Goal: Navigation & Orientation: Find specific page/section

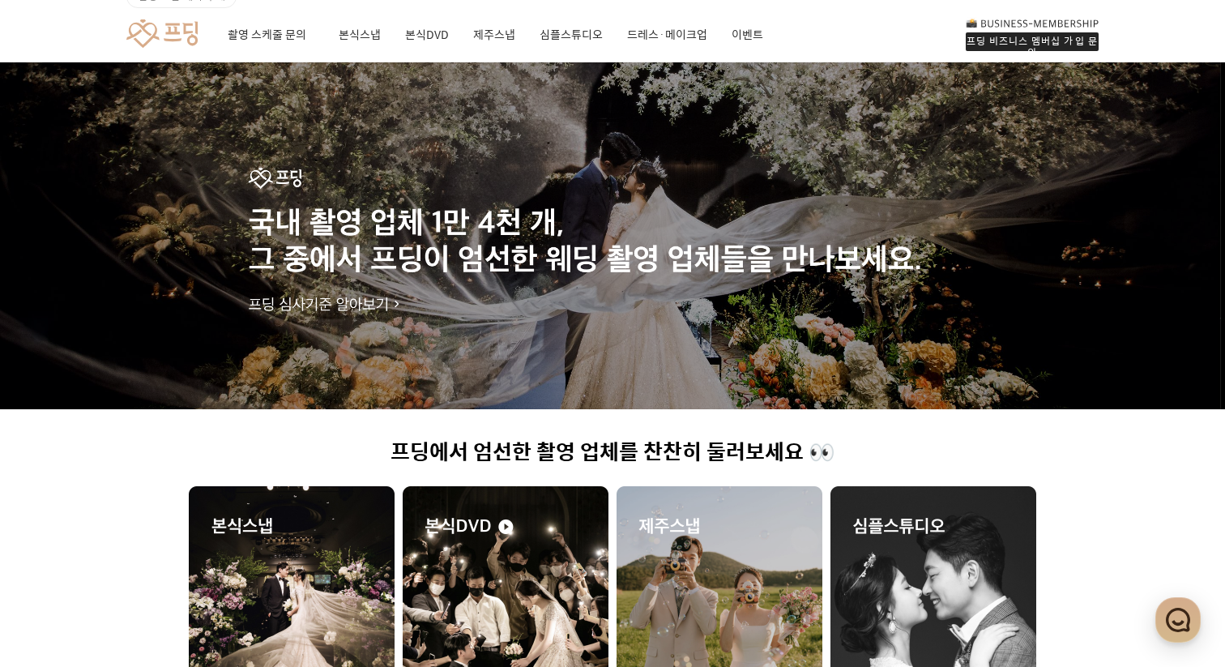
scroll to position [54, 0]
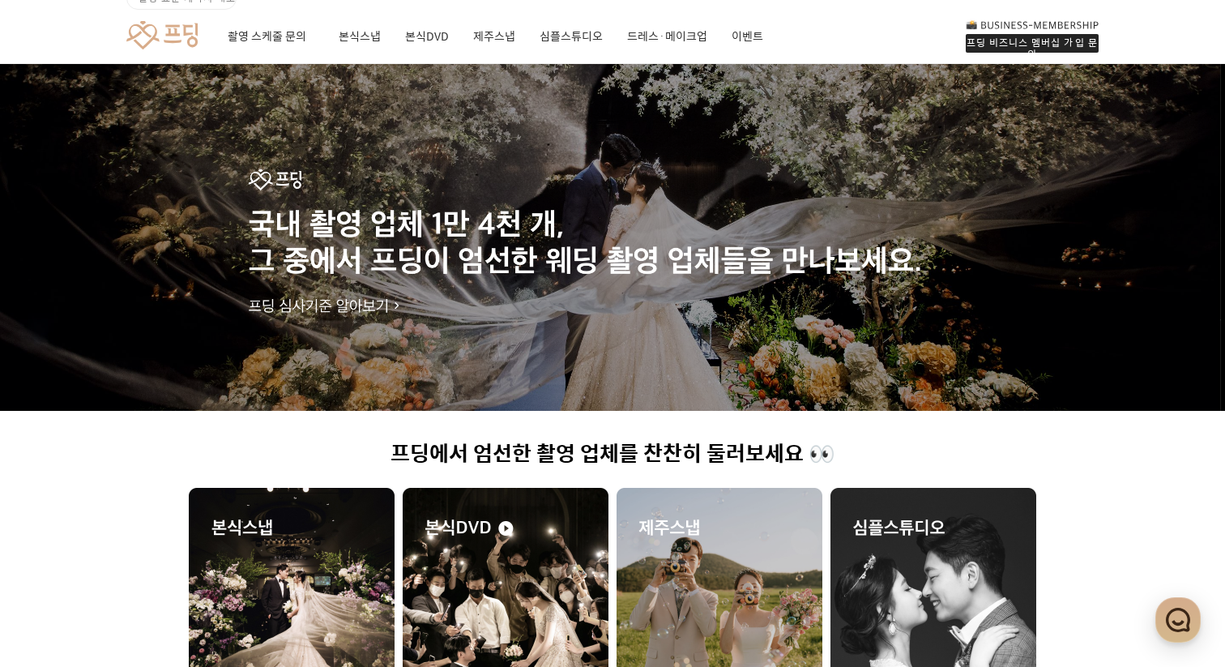
click at [330, 36] on div "촬영 스케줄 문의 본식스냅 본식DVD 제주스냅 심플스튜디오 드레스·메이크업 이벤트" at bounding box center [496, 36] width 536 height 55
click at [354, 36] on link "본식스냅" at bounding box center [360, 36] width 42 height 55
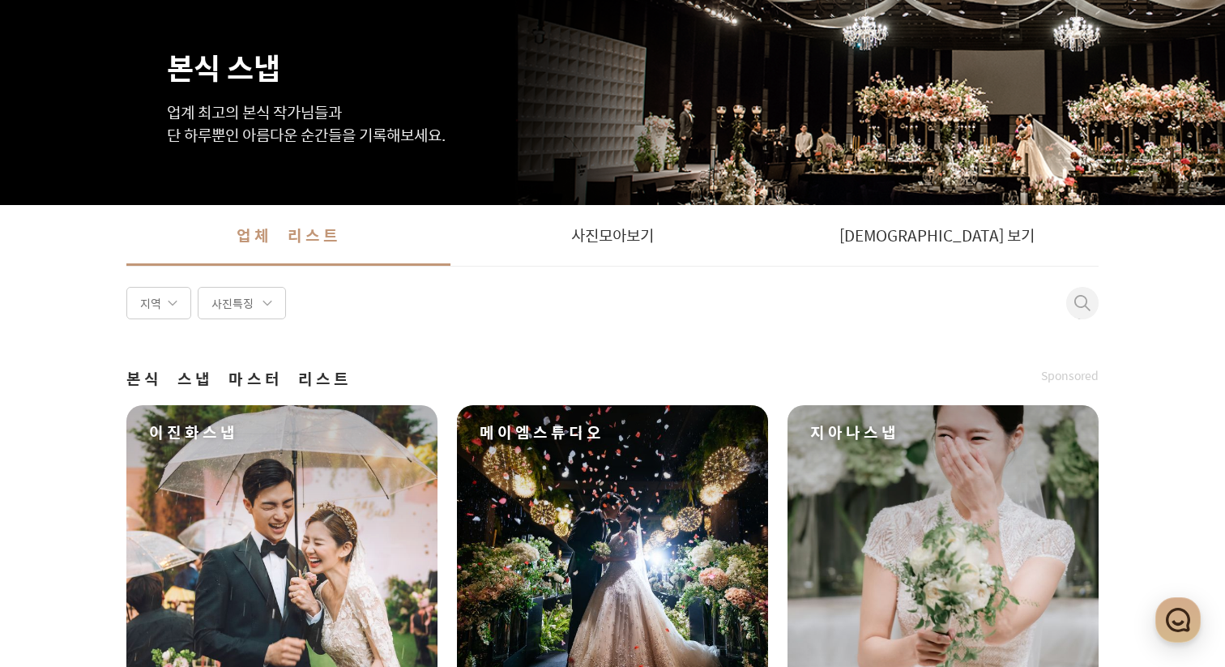
scroll to position [65, 0]
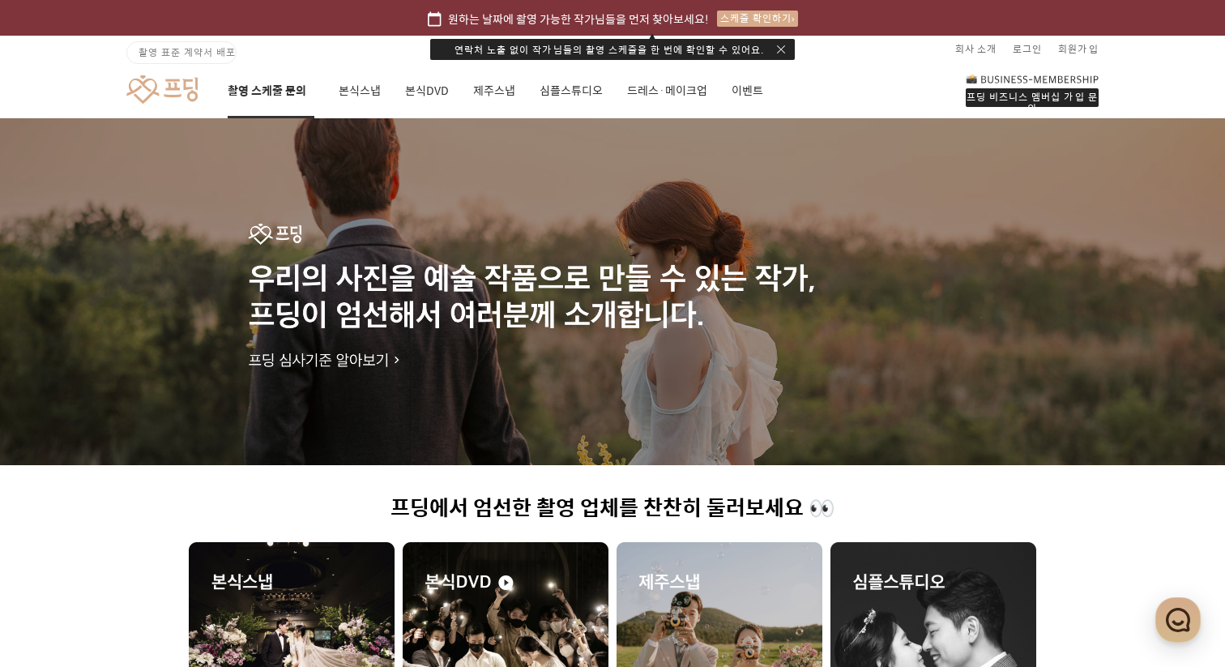
click at [256, 100] on link "촬영 스케줄 문의" at bounding box center [271, 90] width 87 height 55
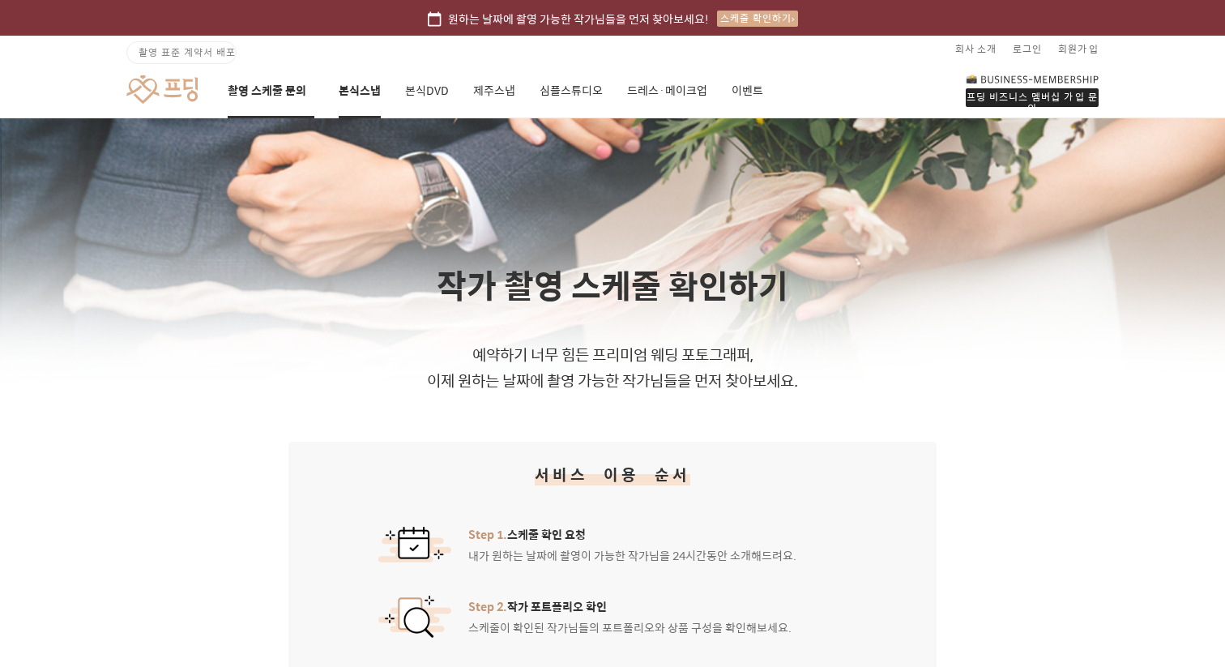
click at [347, 93] on link "본식스냅" at bounding box center [360, 90] width 42 height 55
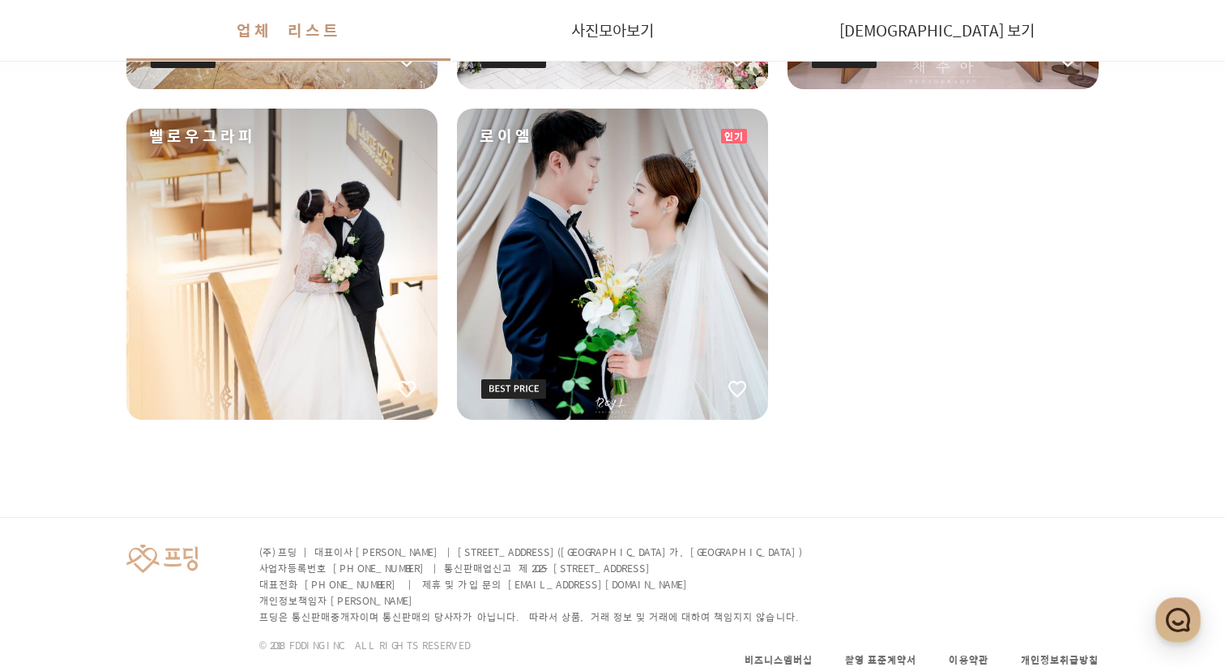
scroll to position [2909, 0]
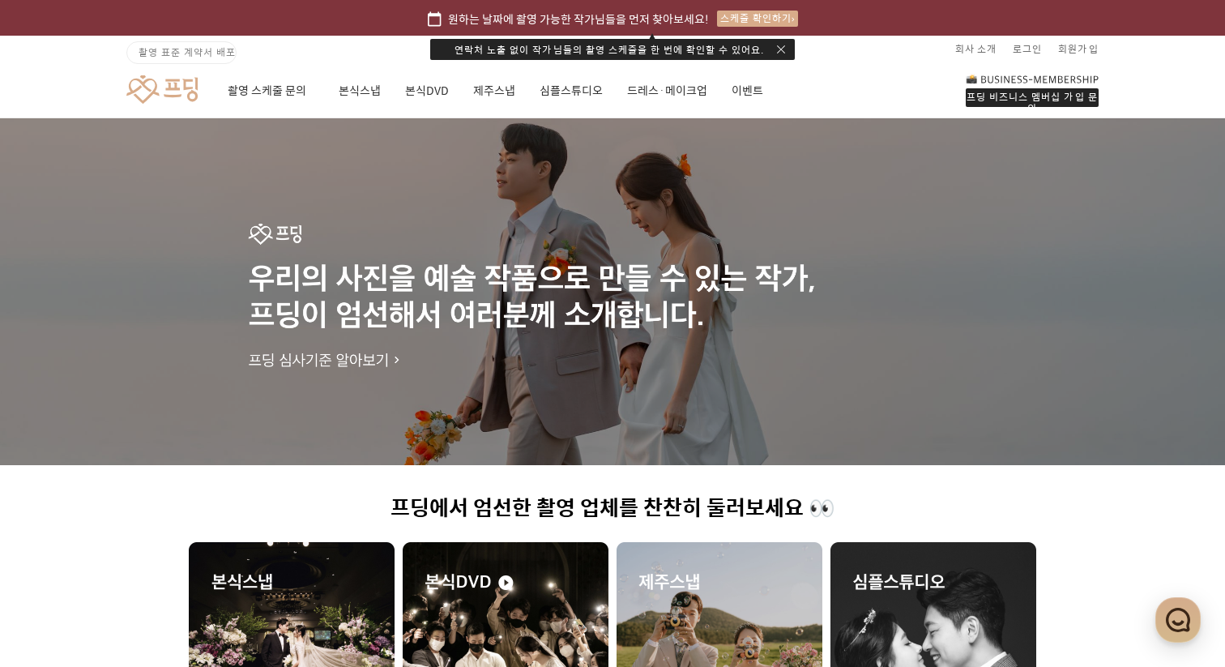
click at [777, 49] on button "button" at bounding box center [781, 49] width 8 height 8
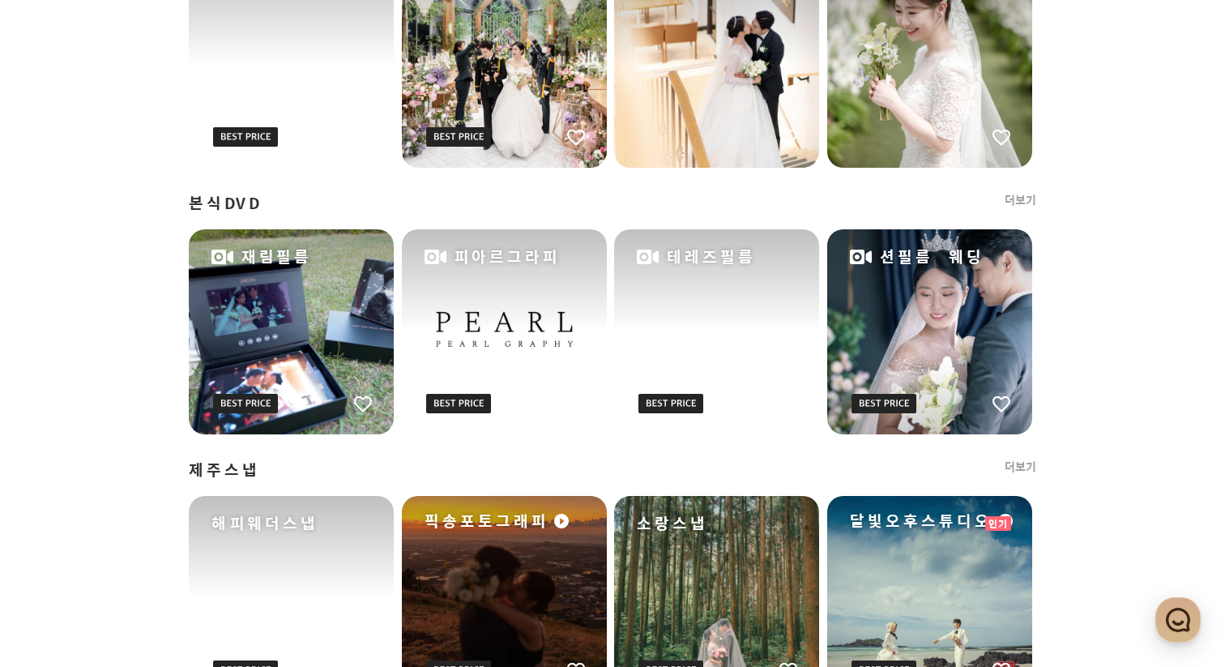
scroll to position [1192, 0]
